Goal: Transaction & Acquisition: Download file/media

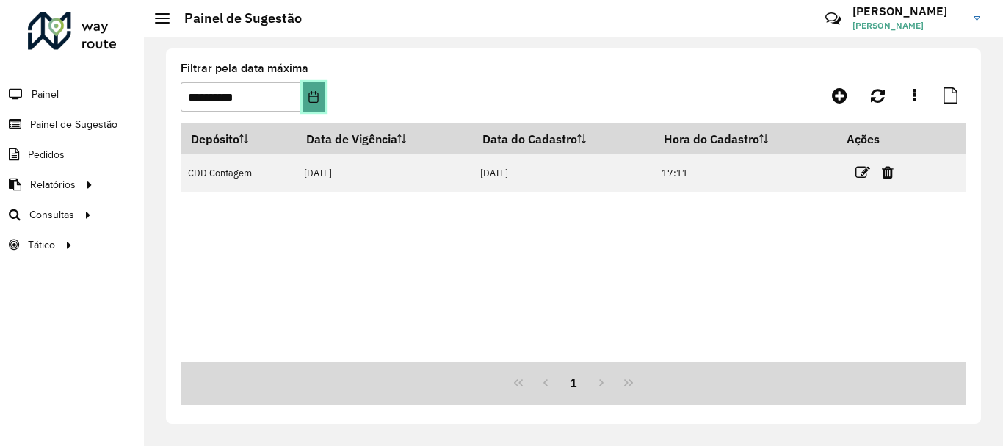
click at [305, 96] on button "Choose Date" at bounding box center [314, 96] width 23 height 29
click at [375, 84] on formly-group "**********" at bounding box center [470, 93] width 578 height 60
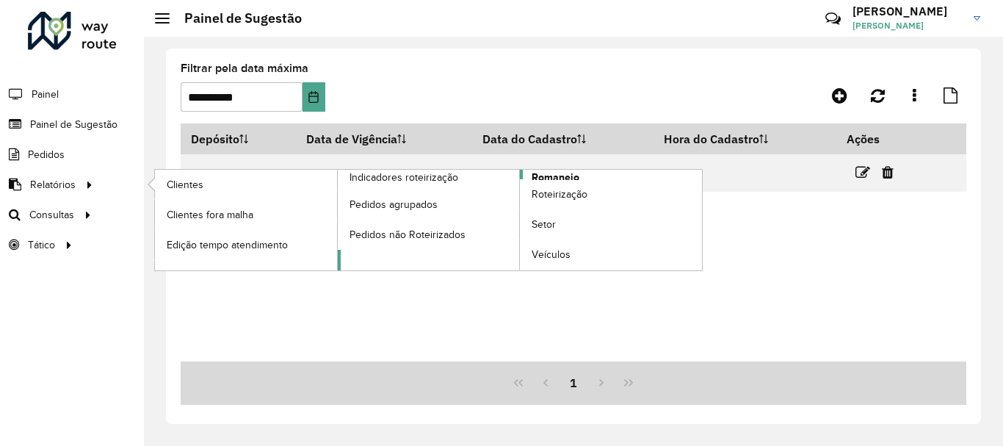
click at [551, 178] on span "Romaneio" at bounding box center [556, 177] width 48 height 15
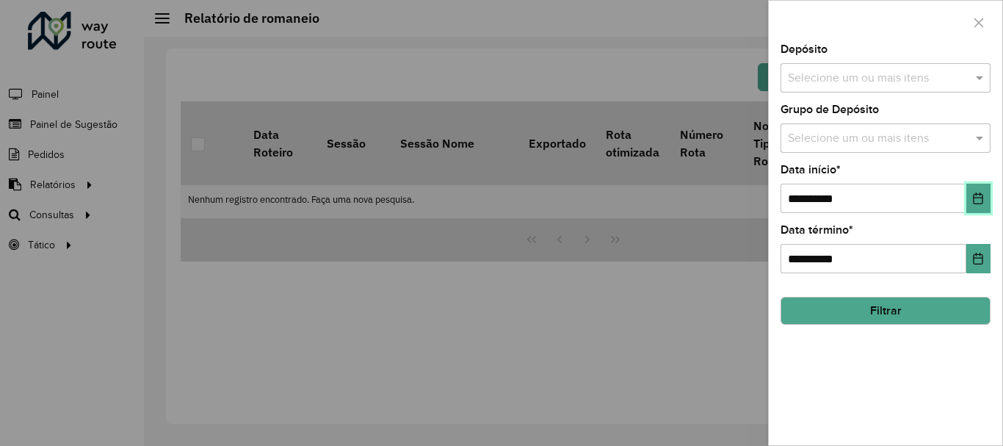
click at [970, 189] on button "Choose Date" at bounding box center [978, 198] width 24 height 29
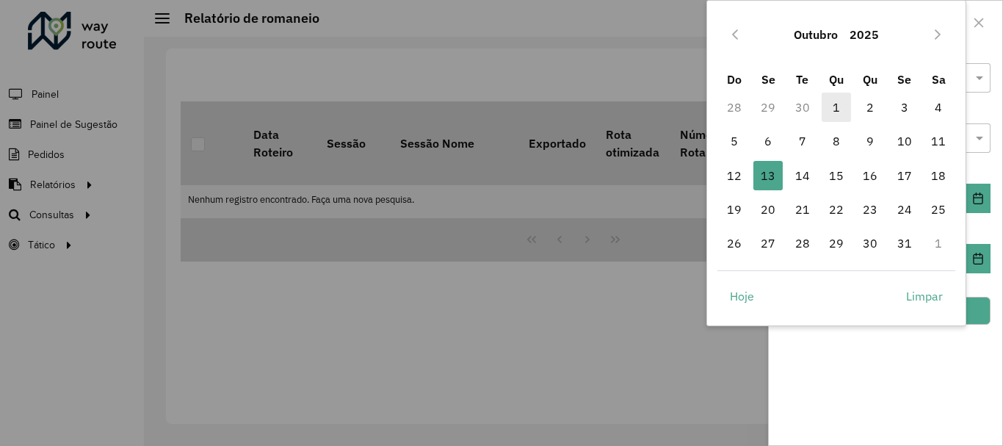
click at [839, 110] on span "1" at bounding box center [836, 107] width 29 height 29
type input "**********"
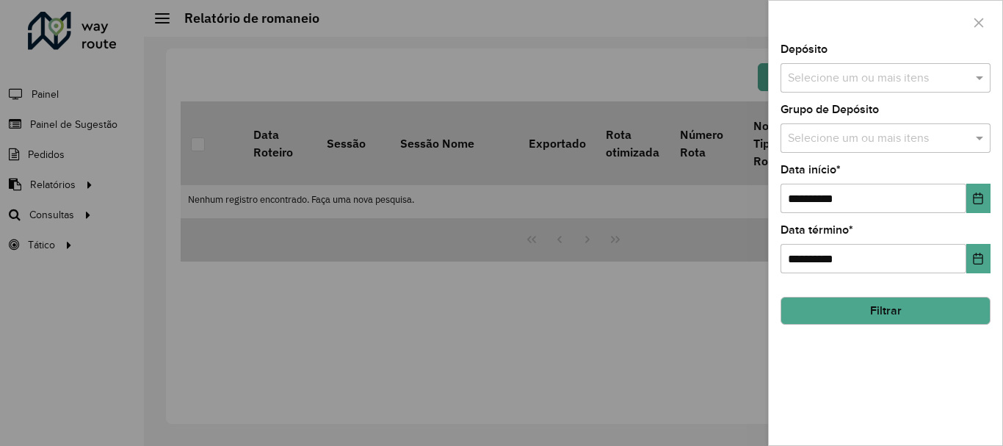
click at [849, 65] on div "Selecione um ou mais itens" at bounding box center [886, 77] width 210 height 29
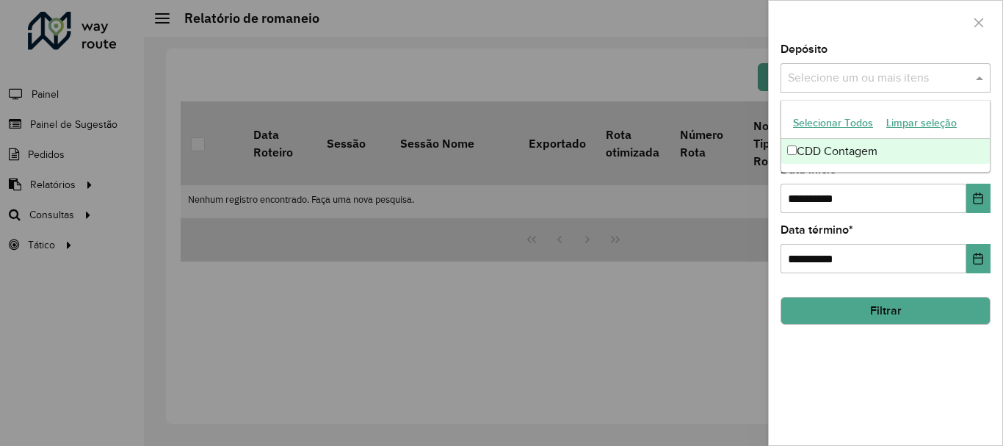
click at [823, 151] on div "CDD Contagem" at bounding box center [885, 151] width 209 height 25
click at [848, 26] on div at bounding box center [886, 22] width 234 height 43
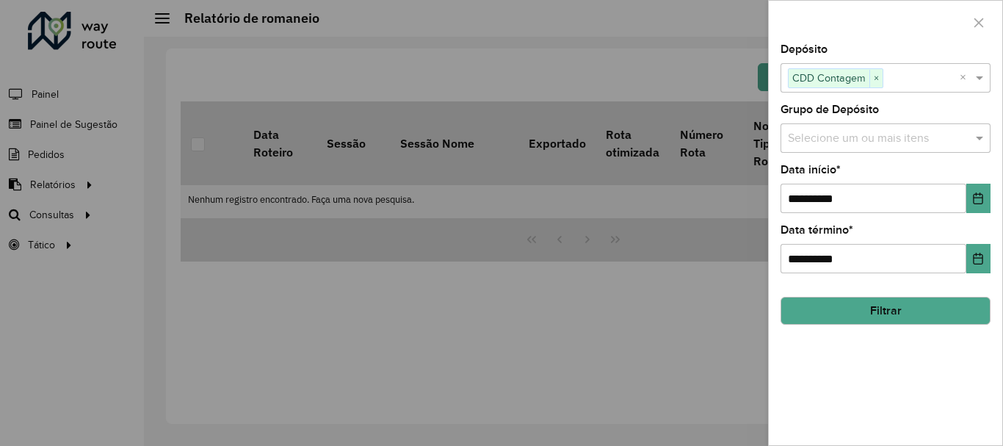
click at [825, 147] on input "text" at bounding box center [878, 139] width 188 height 18
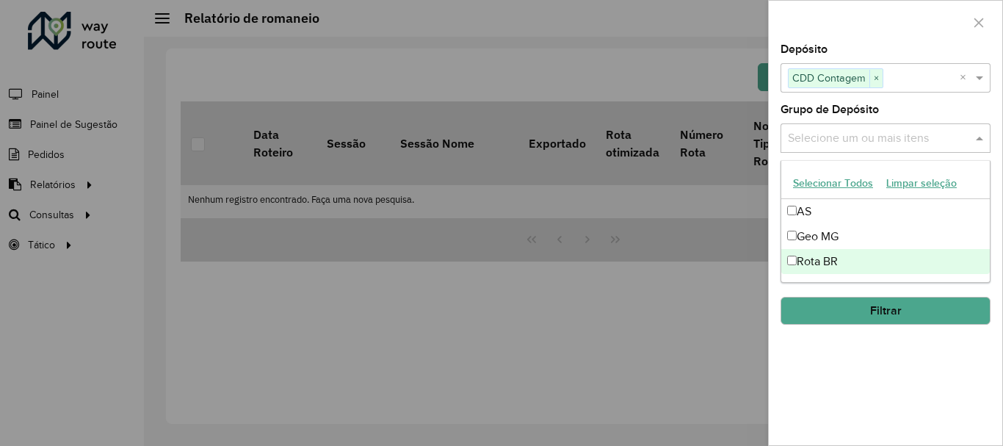
click at [851, 343] on div "**********" at bounding box center [886, 244] width 234 height 401
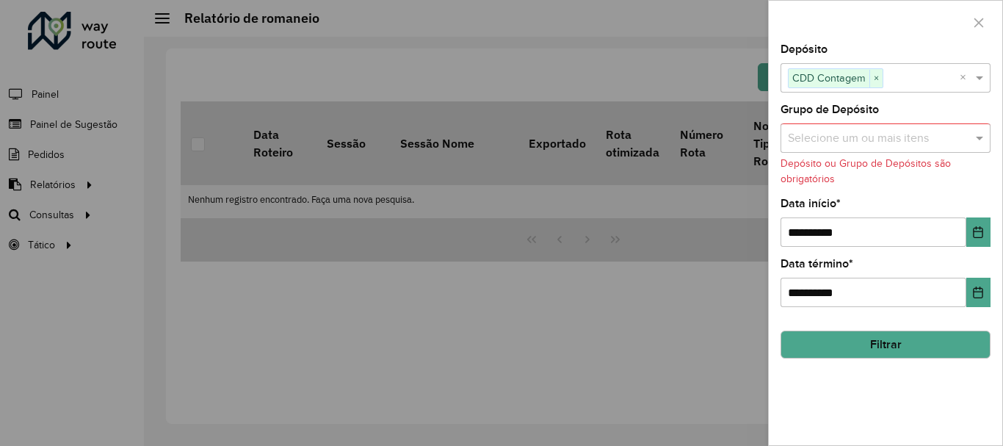
click at [861, 150] on div "Selecione um ou mais itens" at bounding box center [886, 137] width 210 height 29
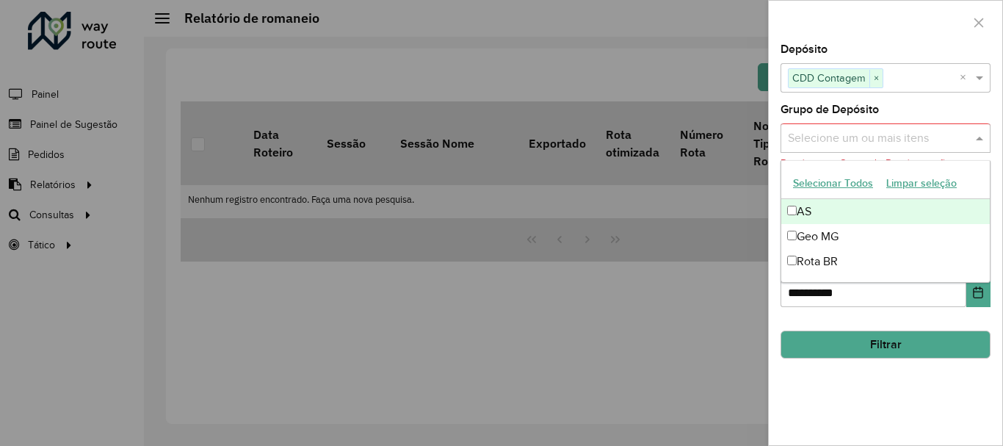
click at [800, 190] on button "Selecionar Todos" at bounding box center [833, 183] width 93 height 23
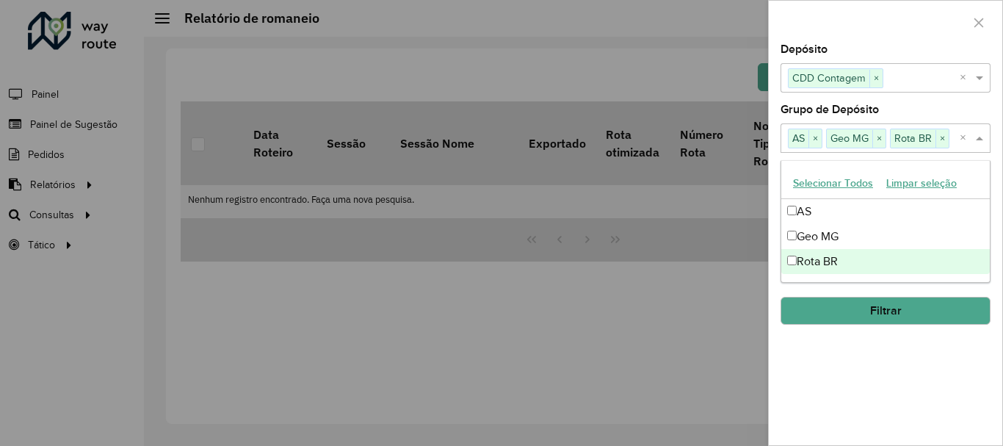
click at [850, 319] on button "Filtrar" at bounding box center [886, 311] width 210 height 28
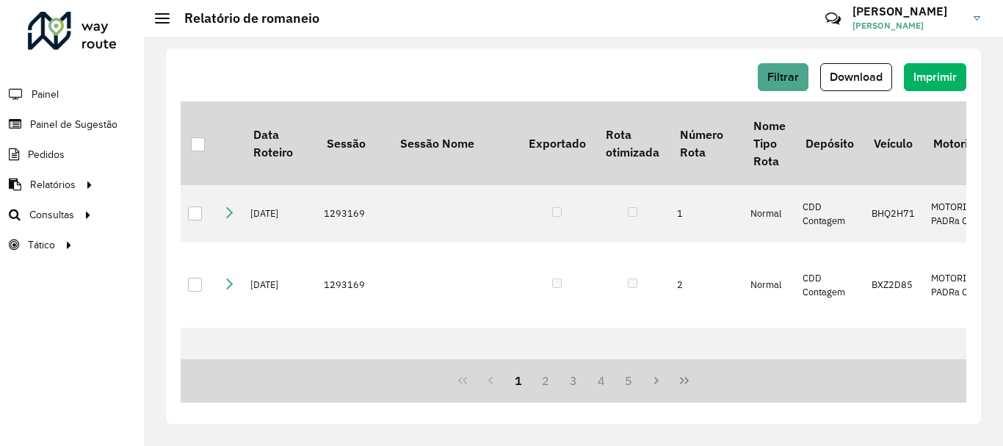
click at [864, 72] on span "Download" at bounding box center [856, 77] width 53 height 12
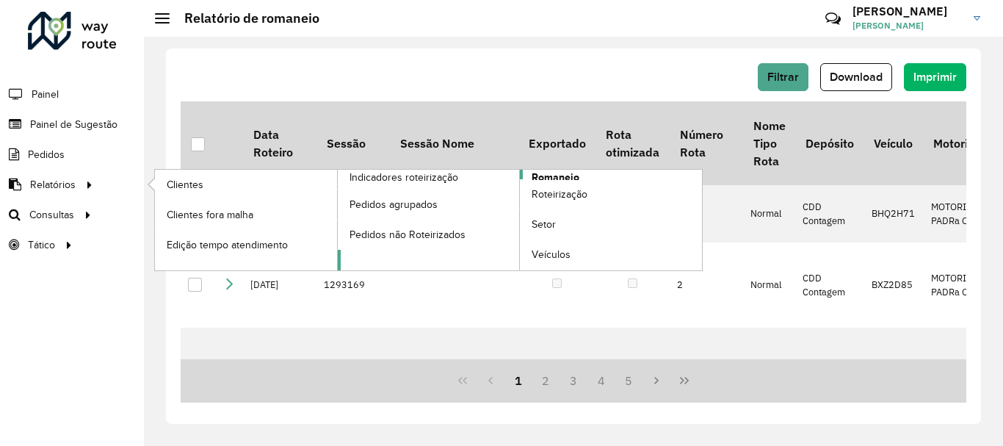
click at [577, 177] on span "Romaneio" at bounding box center [556, 177] width 48 height 15
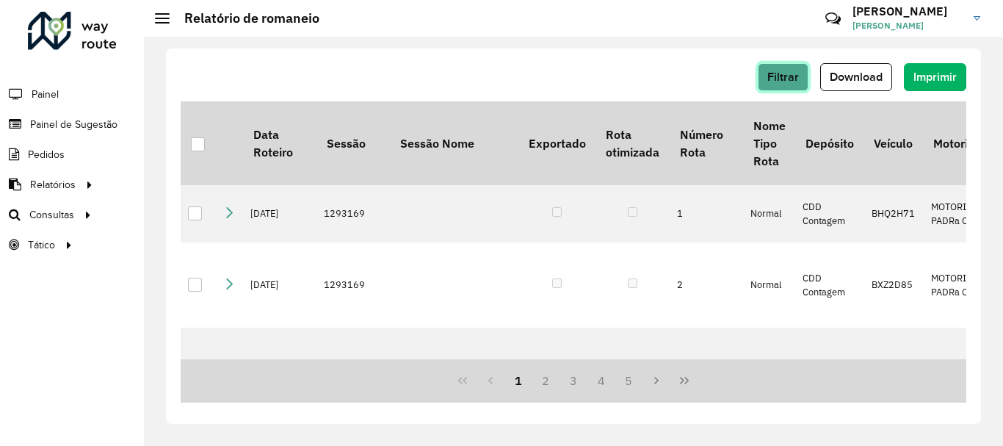
click at [792, 73] on span "Filtrar" at bounding box center [783, 77] width 32 height 12
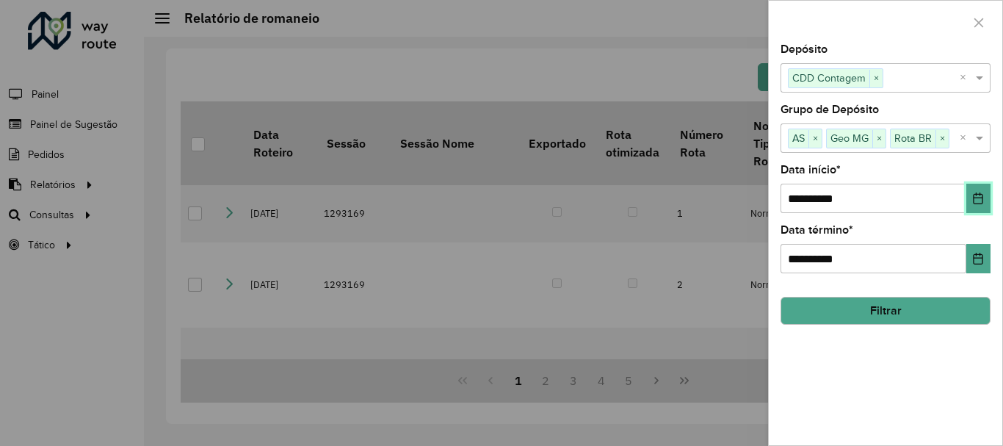
click at [976, 199] on icon "Choose Date" at bounding box center [978, 198] width 12 height 12
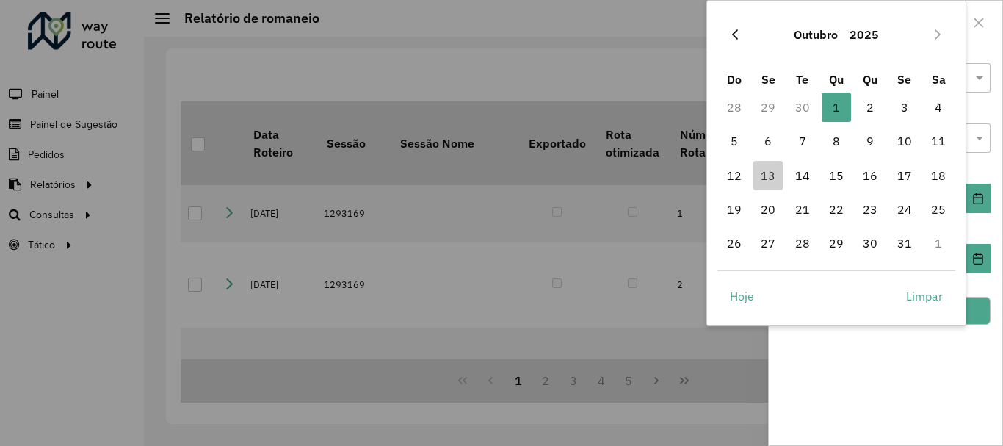
click at [742, 33] on button "Previous Month" at bounding box center [735, 35] width 24 height 24
click at [944, 140] on span "13" at bounding box center [938, 140] width 29 height 29
type input "**********"
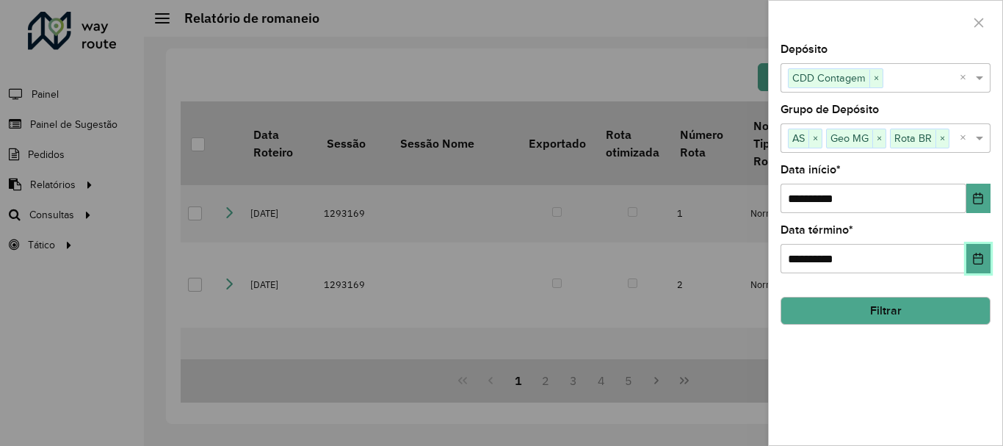
click at [969, 255] on button "Choose Date" at bounding box center [978, 258] width 24 height 29
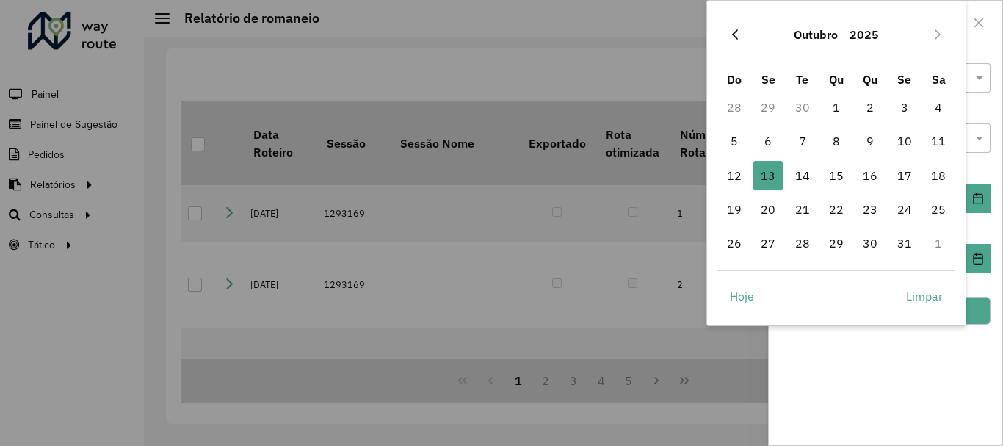
click at [737, 37] on icon "Previous Month" at bounding box center [735, 34] width 6 height 10
click at [796, 242] on span "30" at bounding box center [802, 242] width 29 height 29
type input "**********"
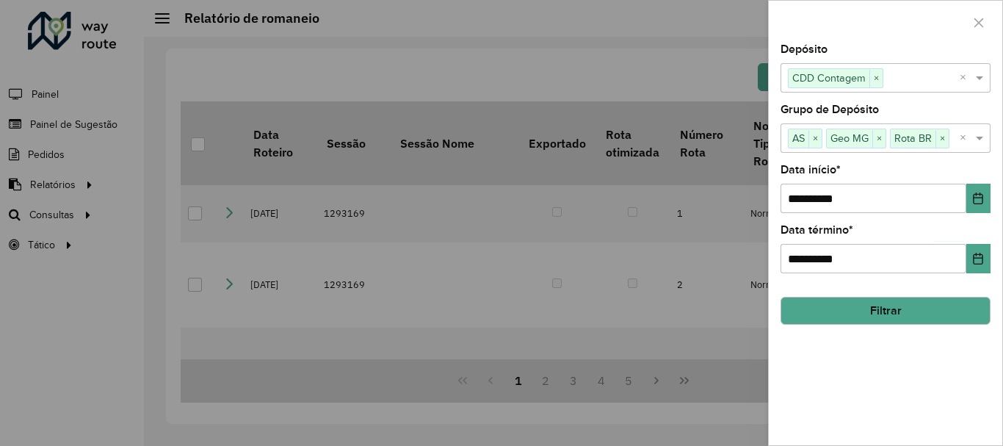
click at [869, 303] on button "Filtrar" at bounding box center [886, 311] width 210 height 28
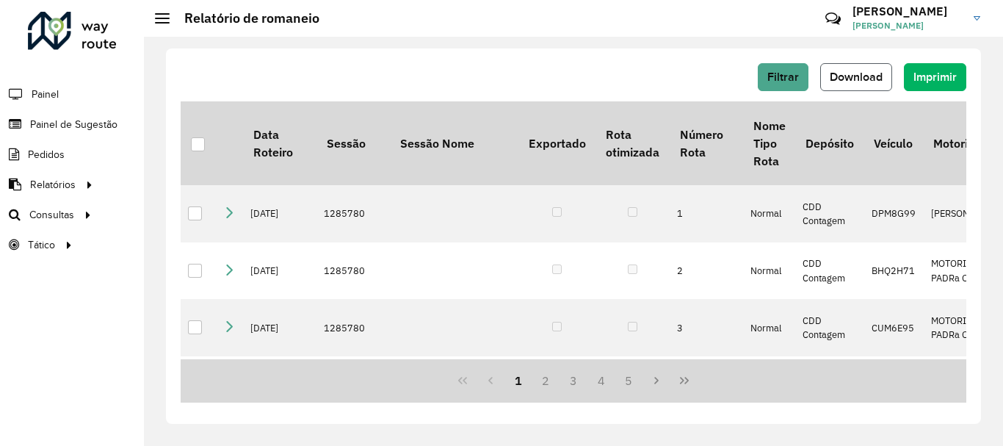
click at [878, 82] on span "Download" at bounding box center [856, 77] width 53 height 12
click at [884, 84] on button "Download" at bounding box center [856, 77] width 72 height 28
